Goal: Transaction & Acquisition: Purchase product/service

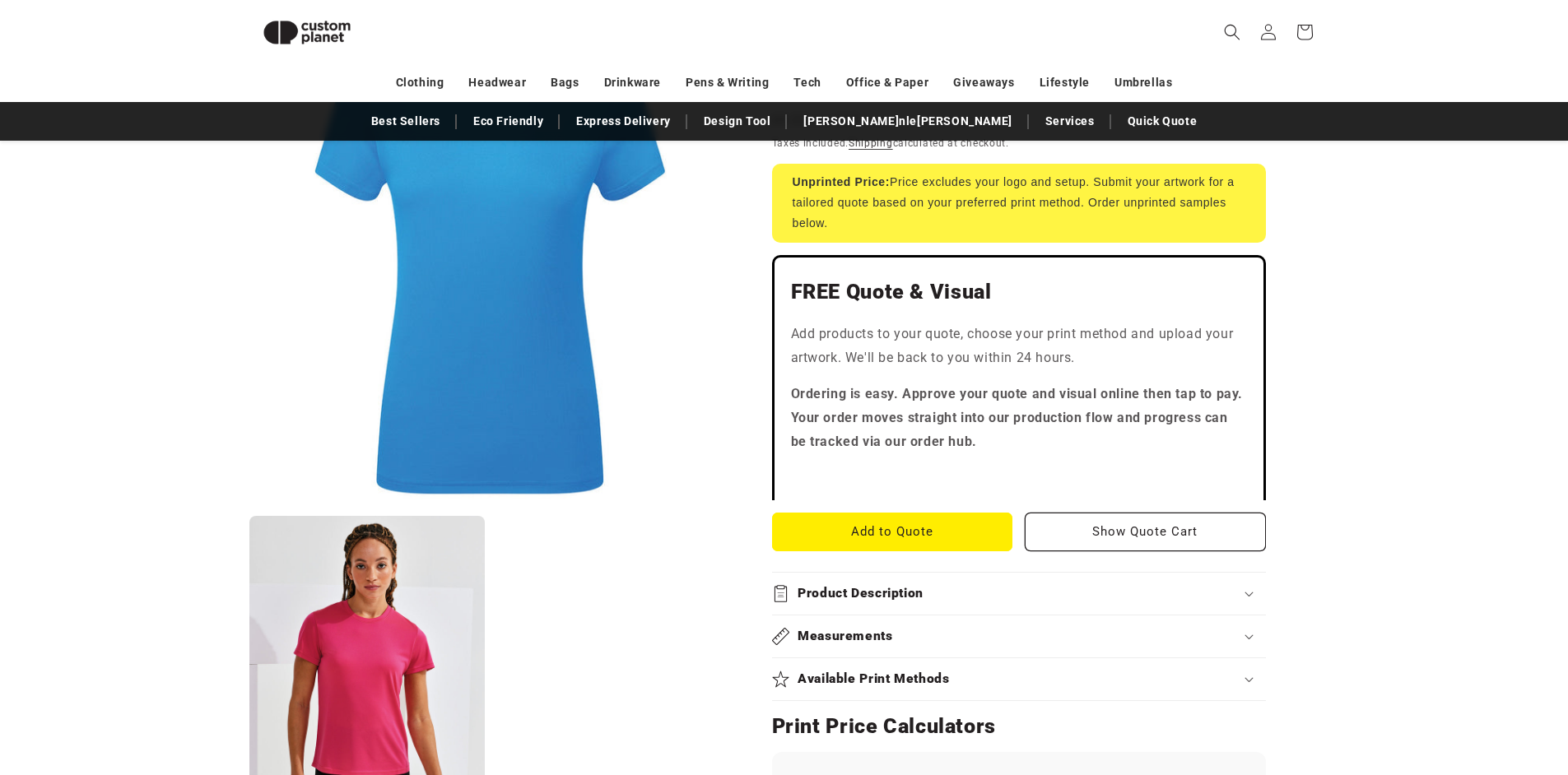
scroll to position [609, 0]
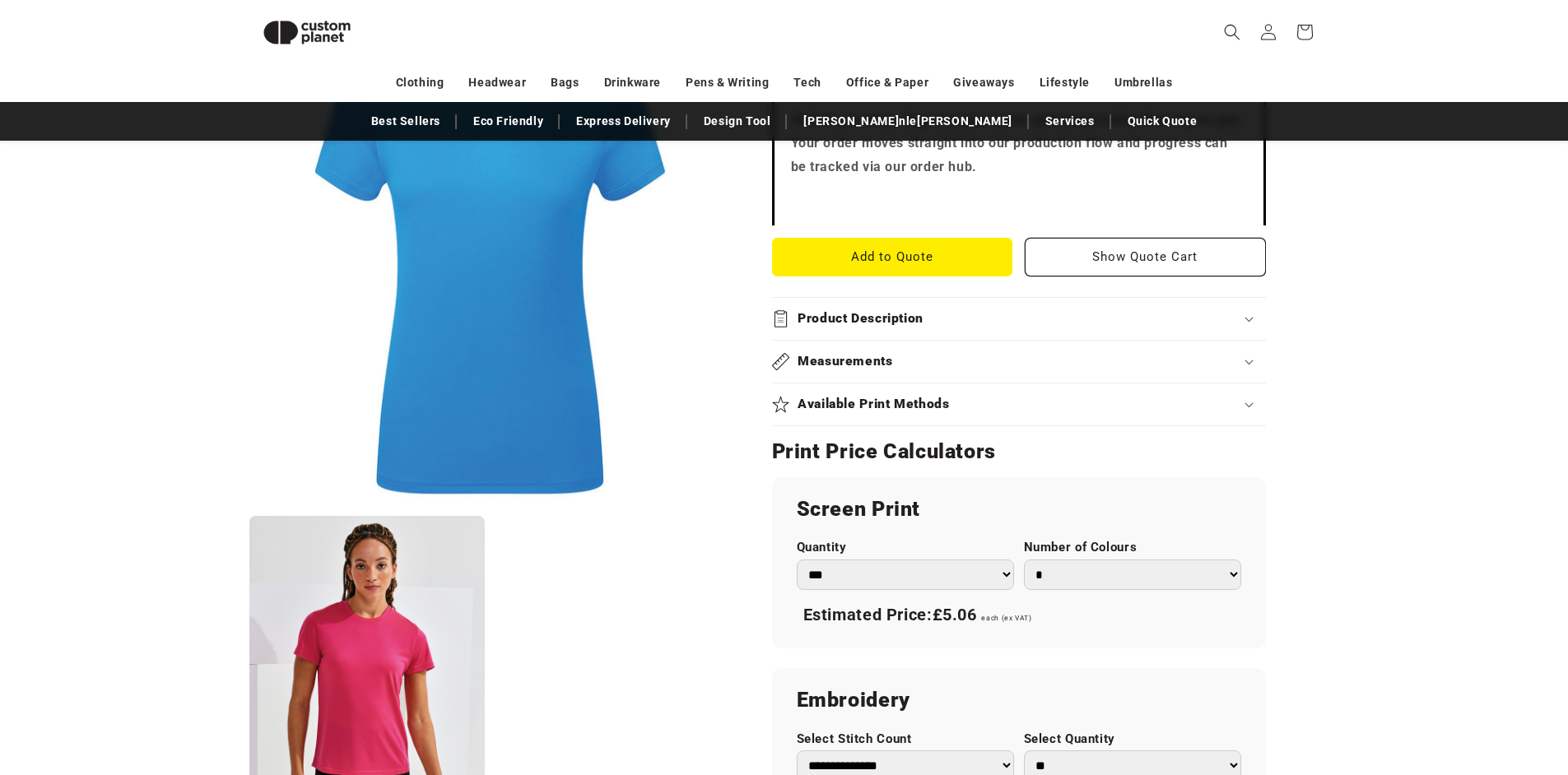
click at [975, 334] on summary "Product Description" at bounding box center [1019, 318] width 494 height 42
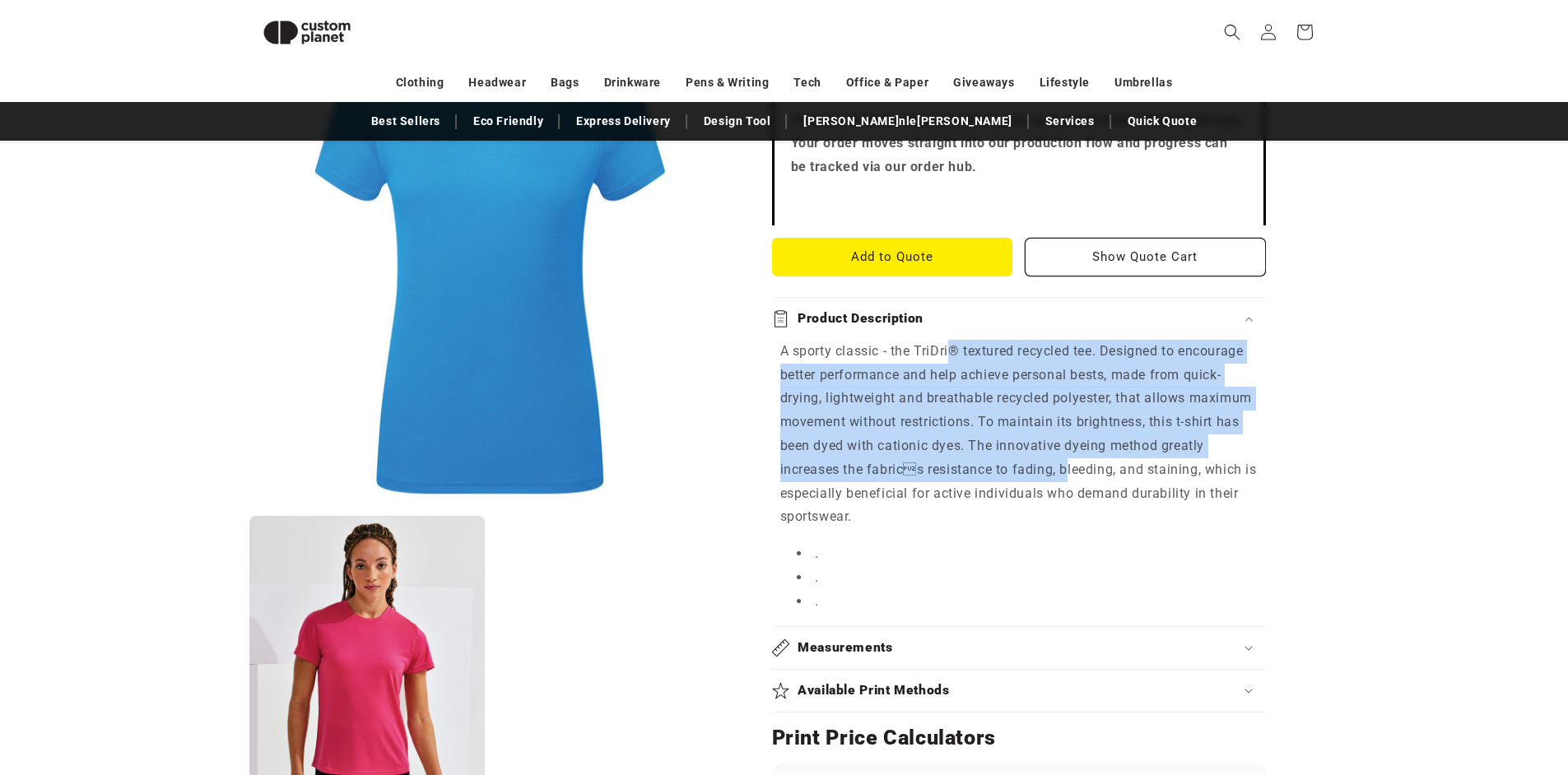
drag, startPoint x: 963, startPoint y: 342, endPoint x: 1057, endPoint y: 475, distance: 162.9
click at [1057, 474] on p "A sporty classic - the TriDri® textured recycled tee. Designed to encourage bet…" at bounding box center [1019, 434] width 477 height 190
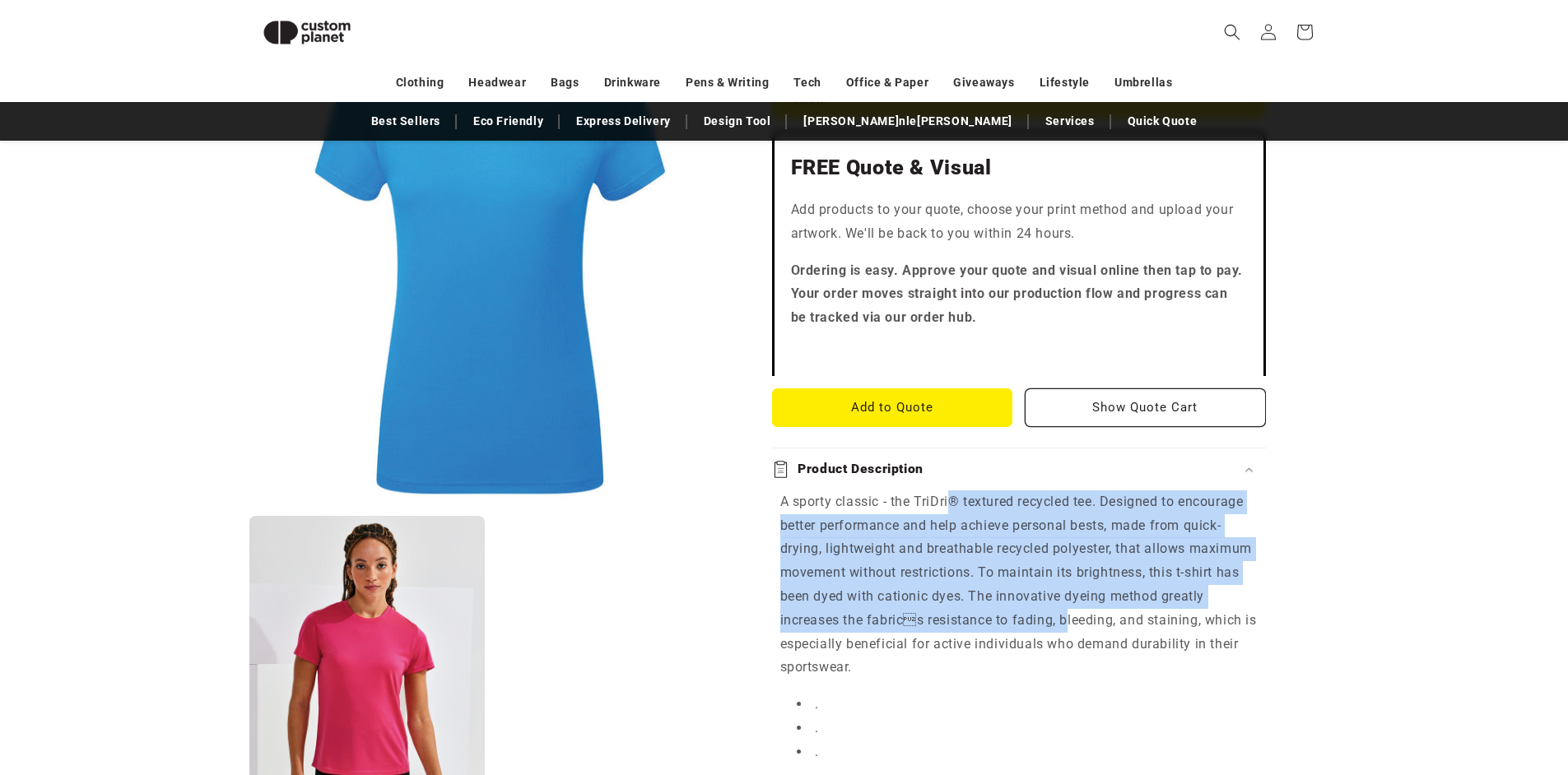
scroll to position [648, 0]
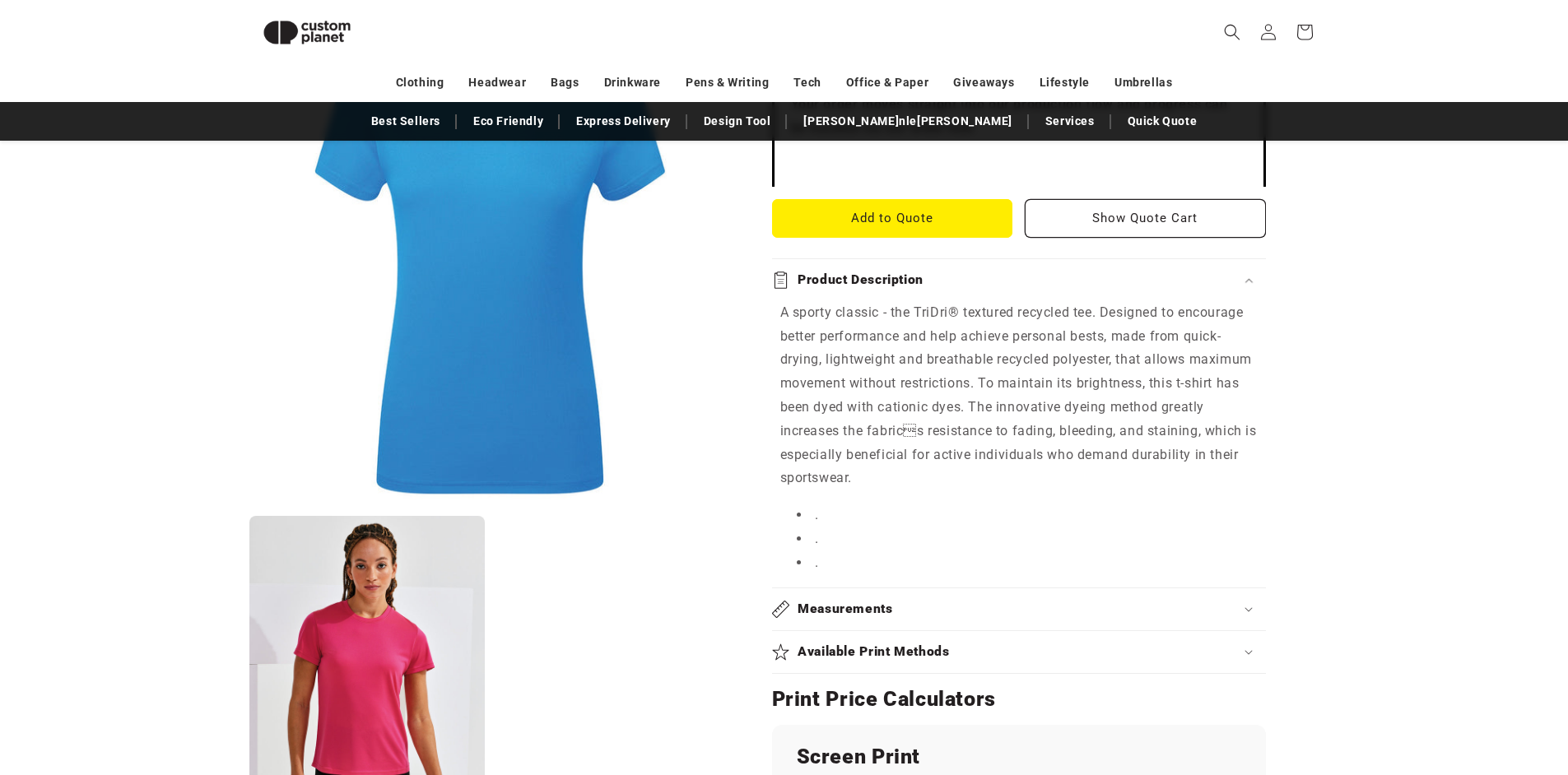
click at [1064, 449] on p "A sporty classic - the TriDri® textured recycled tee. Designed to encourage bet…" at bounding box center [1019, 396] width 477 height 190
click at [809, 519] on li "." at bounding box center [1027, 515] width 461 height 24
click at [973, 441] on p "A sporty classic - the TriDri® textured recycled tee. Designed to encourage bet…" at bounding box center [1019, 396] width 477 height 190
click at [1053, 611] on div "Measurements" at bounding box center [1019, 609] width 494 height 18
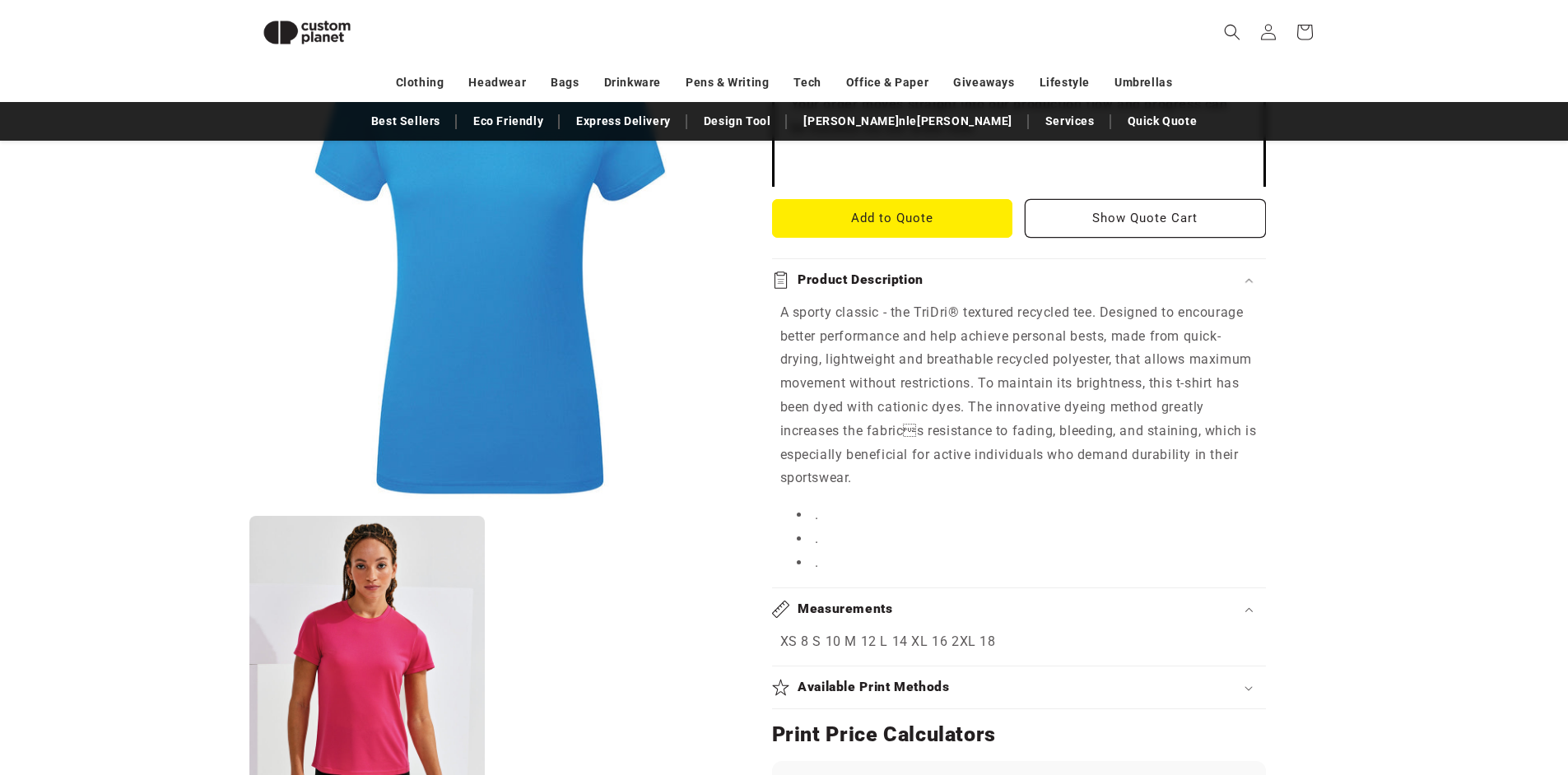
click at [1054, 609] on div "Measurements" at bounding box center [1019, 609] width 494 height 18
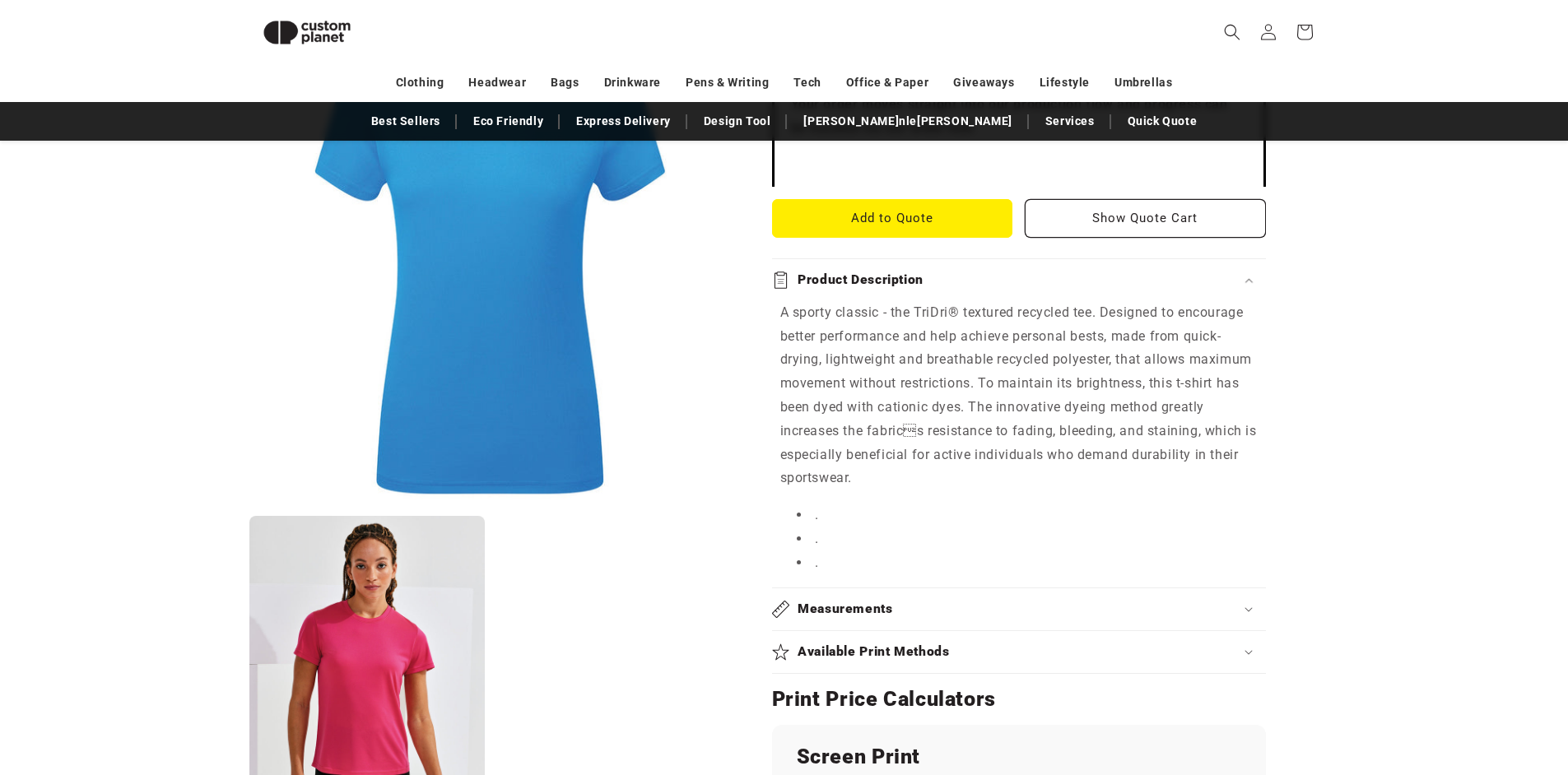
click at [1046, 634] on summary "Available Print Methods" at bounding box center [1019, 651] width 494 height 42
click at [1043, 641] on summary "Available Print Methods" at bounding box center [1019, 651] width 494 height 42
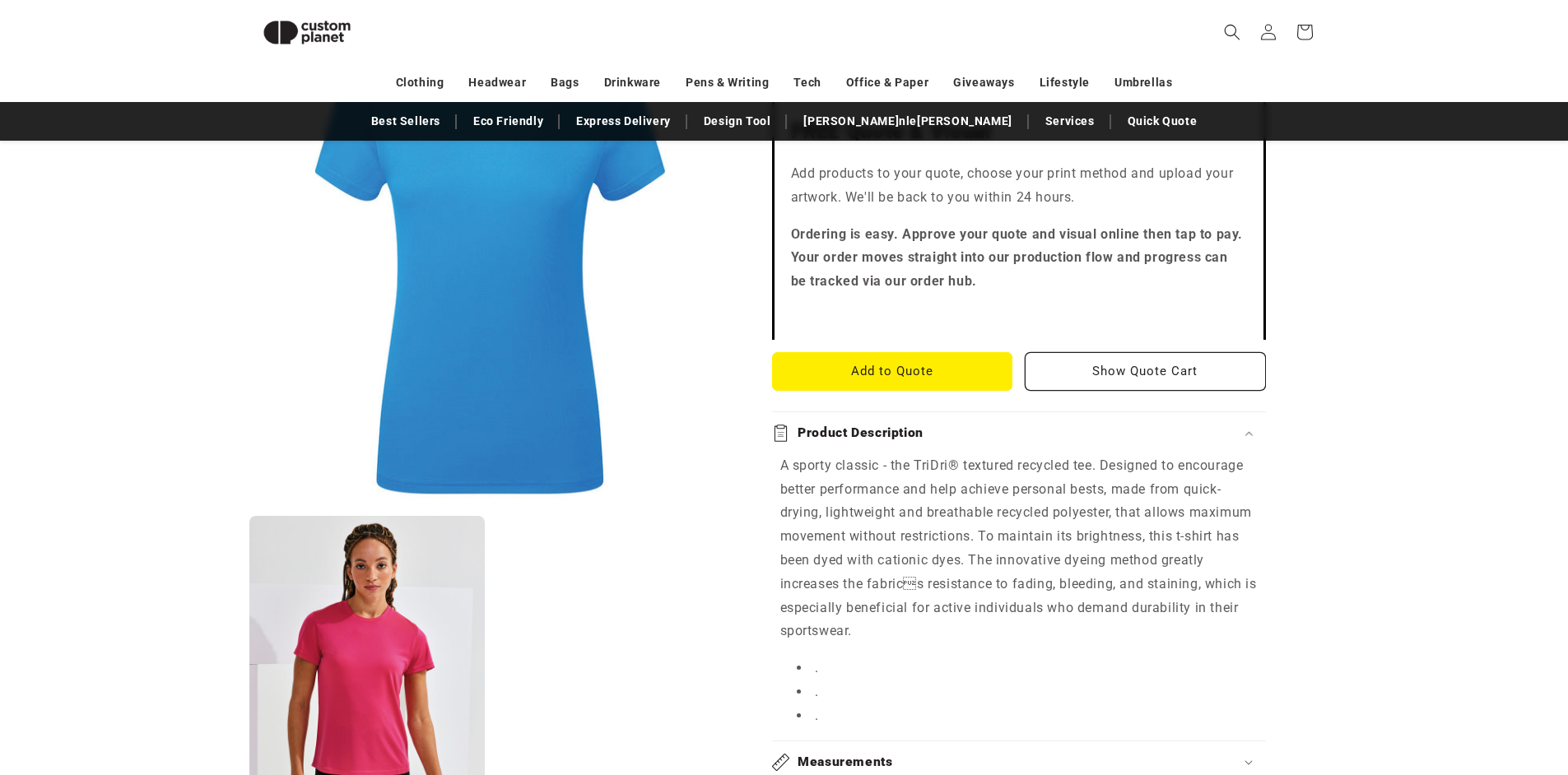
scroll to position [157, 0]
